Goal: Transaction & Acquisition: Purchase product/service

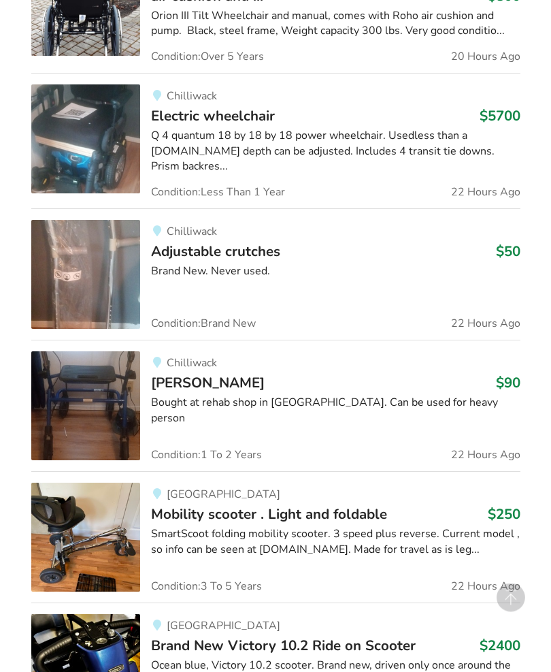
scroll to position [1002, 0]
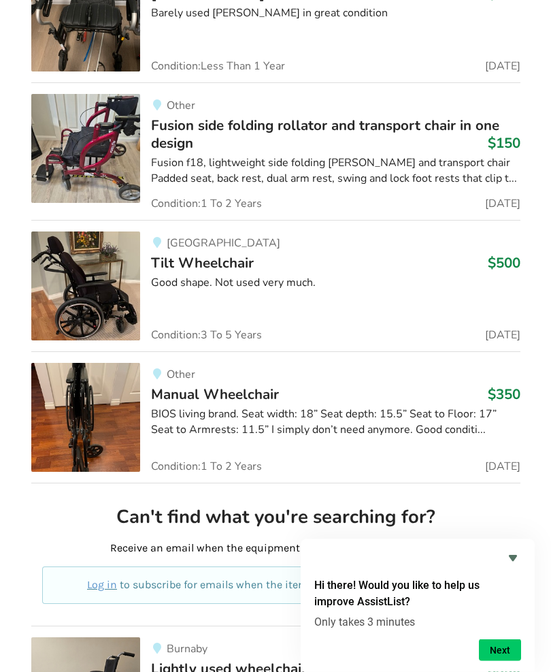
scroll to position [63497, 0]
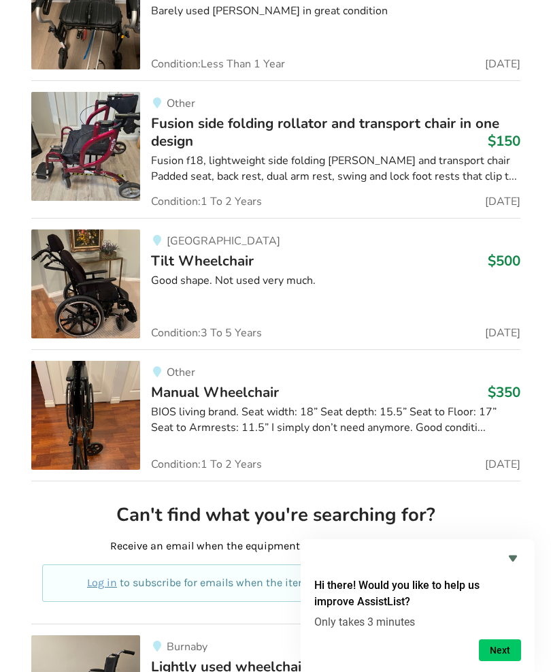
click at [512, 661] on button "Next" at bounding box center [500, 650] width 42 height 22
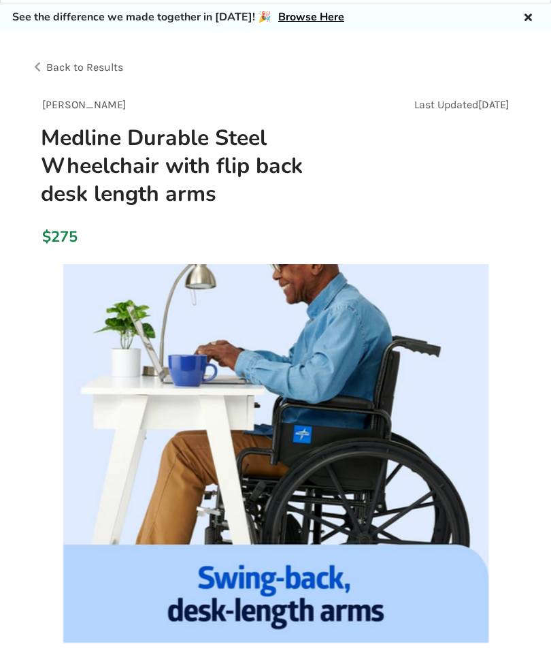
scroll to position [14, 0]
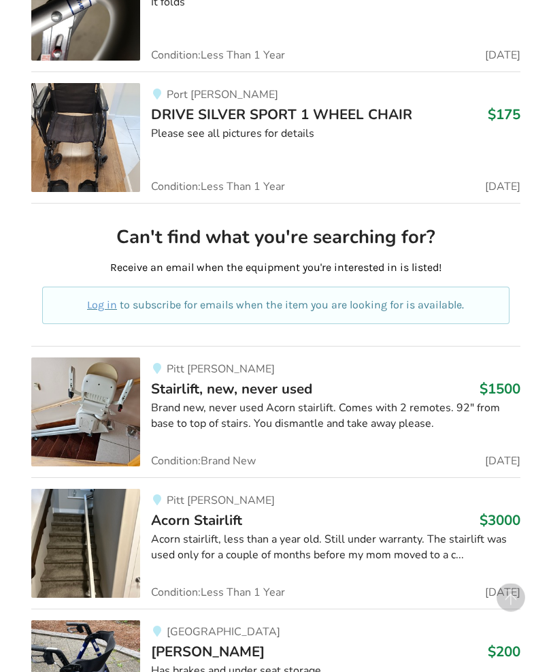
scroll to position [53703, 0]
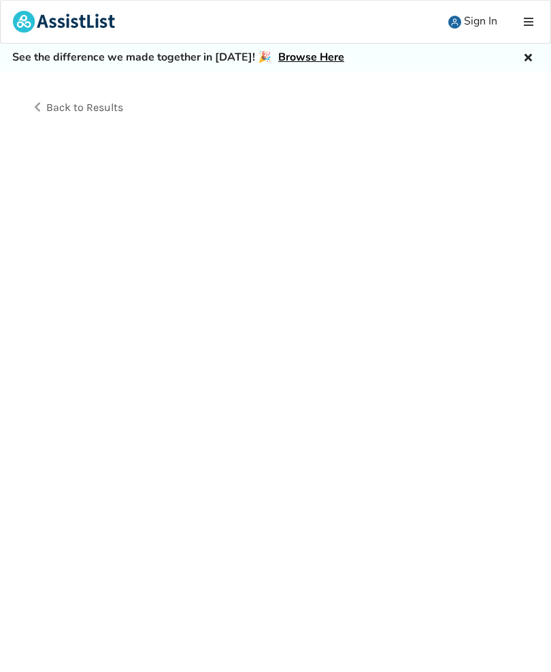
click at [551, 671] on html "Sign In Listings Blog Resources Our Partners About Contact Us Sign In Make a Do…" at bounding box center [275, 336] width 551 height 672
